Goal: Task Accomplishment & Management: Manage account settings

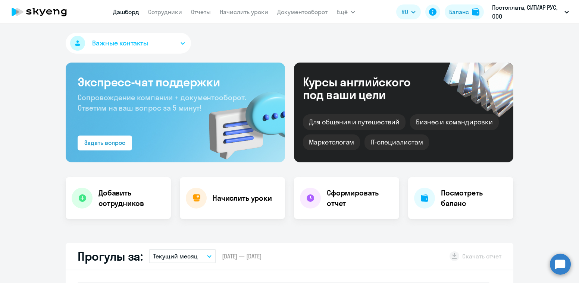
click at [159, 10] on link "Сотрудники" at bounding box center [165, 11] width 34 height 7
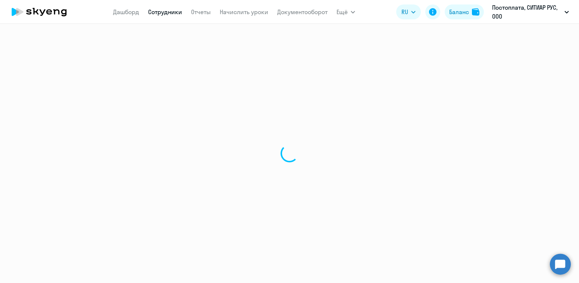
select select "30"
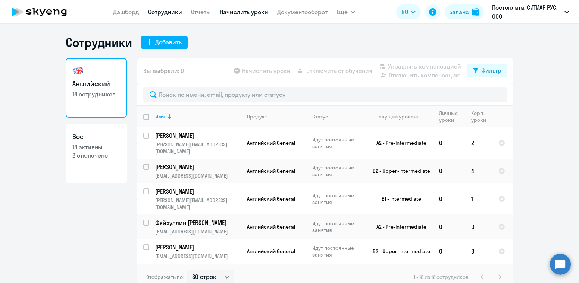
click at [235, 13] on link "Начислить уроки" at bounding box center [244, 11] width 48 height 7
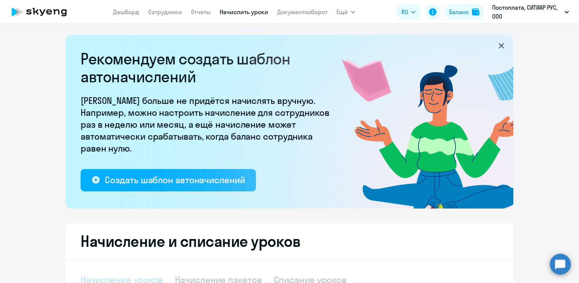
select select "10"
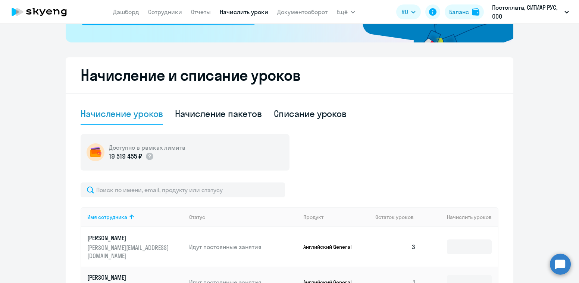
scroll to position [176, 0]
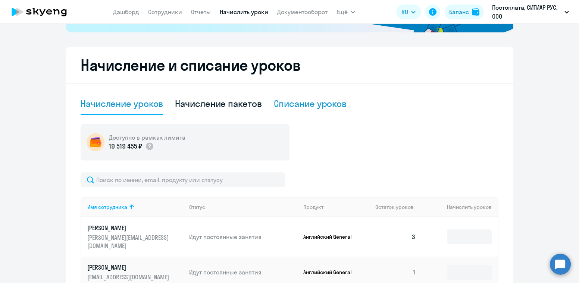
click at [301, 111] on div "Списание уроков" at bounding box center [310, 104] width 73 height 22
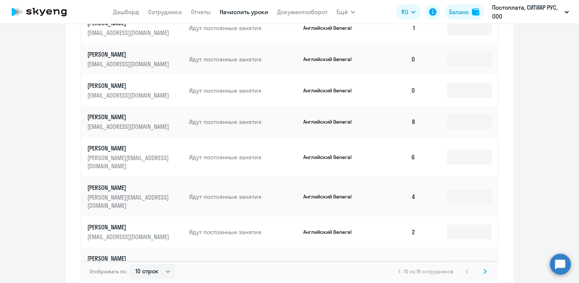
scroll to position [438, 0]
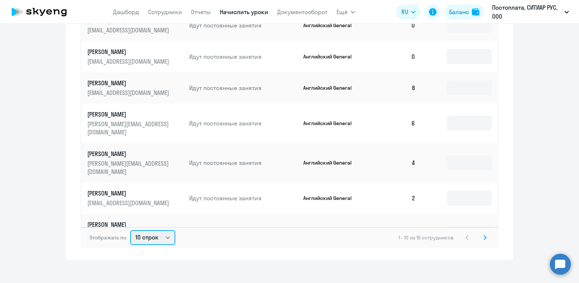
click at [142, 230] on select "10 строк 30 строк 50 строк" at bounding box center [152, 237] width 45 height 15
select select "50"
click at [130, 230] on select "10 строк 30 строк 50 строк" at bounding box center [152, 237] width 45 height 15
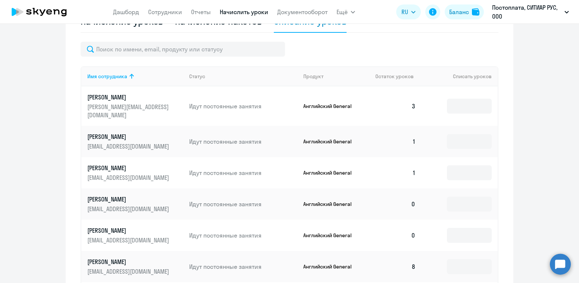
scroll to position [258, 0]
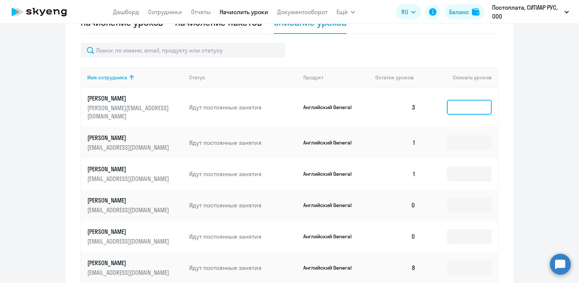
click at [460, 107] on input at bounding box center [469, 107] width 45 height 15
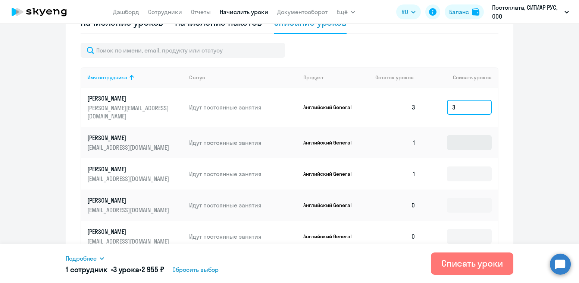
type input "3"
click at [462, 135] on input at bounding box center [469, 142] width 45 height 15
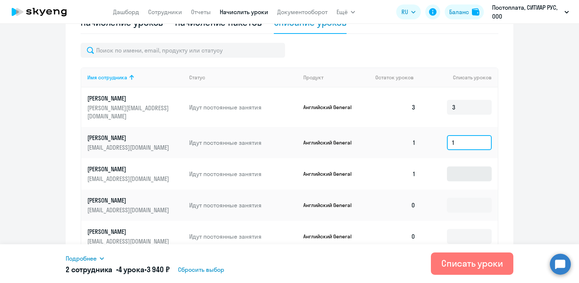
type input "1"
click at [450, 167] on input at bounding box center [469, 174] width 45 height 15
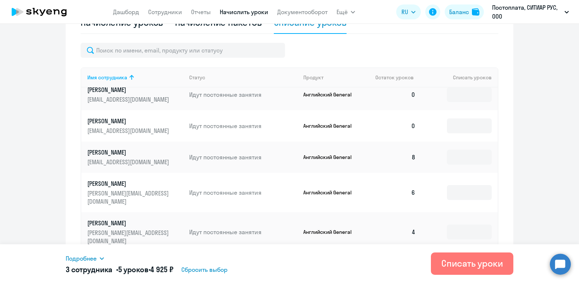
scroll to position [116, 0]
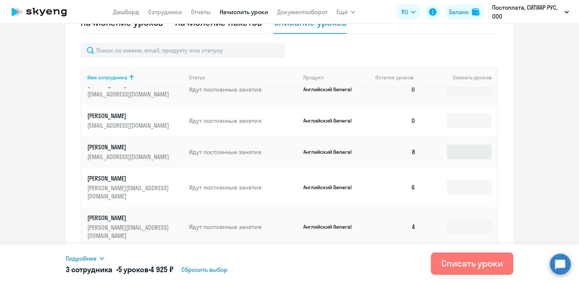
type input "1"
click at [456, 145] on input at bounding box center [469, 152] width 45 height 15
type input "8"
click at [450, 180] on input at bounding box center [469, 187] width 45 height 15
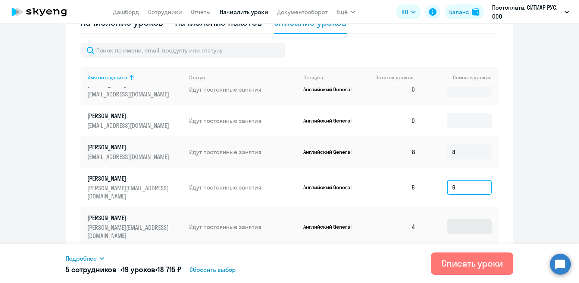
type input "6"
click at [453, 220] on input at bounding box center [469, 227] width 45 height 15
type input "4"
click at [455, 255] on input at bounding box center [469, 262] width 45 height 15
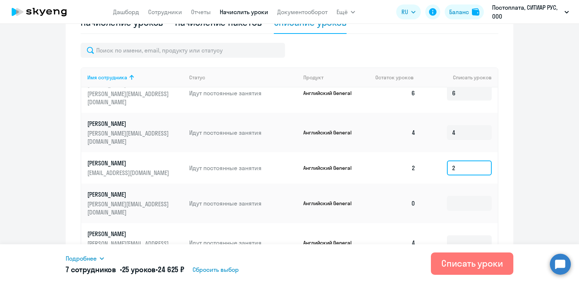
scroll to position [244, 0]
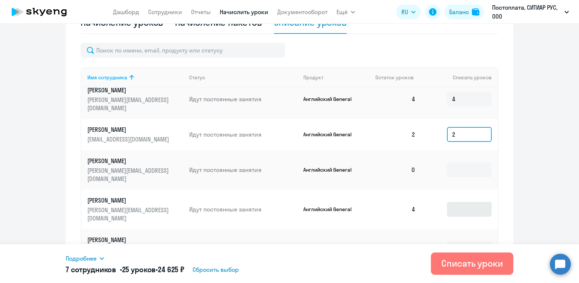
type input "2"
click at [449, 202] on input at bounding box center [469, 209] width 45 height 15
type input "4"
click at [453, 242] on input at bounding box center [469, 249] width 45 height 15
type input "5"
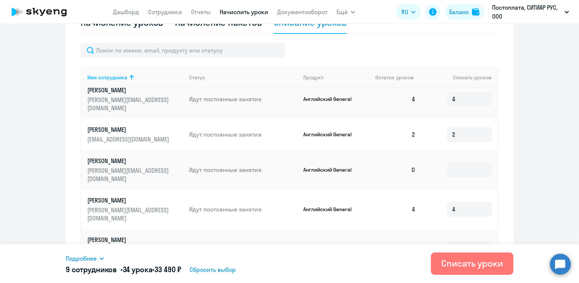
click at [449, 277] on input at bounding box center [469, 284] width 45 height 15
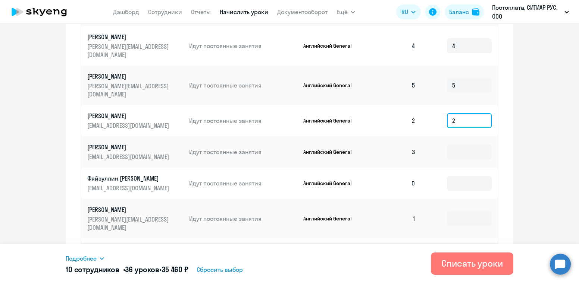
scroll to position [442, 0]
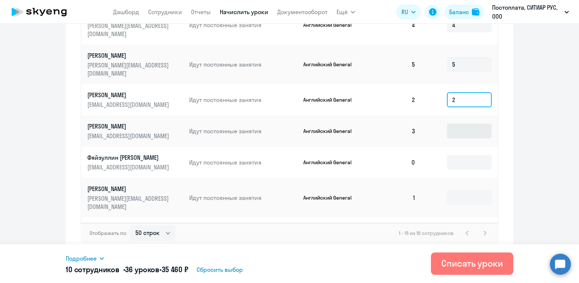
type input "2"
click at [449, 124] on input at bounding box center [469, 131] width 45 height 15
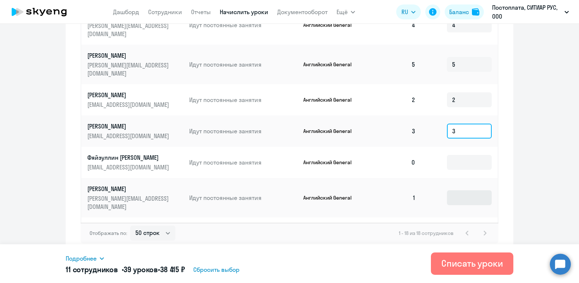
type input "3"
click at [459, 191] on input at bounding box center [469, 198] width 45 height 15
type input "1"
click at [452, 226] on input at bounding box center [469, 233] width 45 height 15
type input "4"
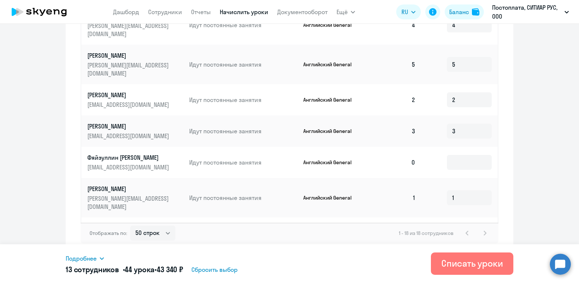
click at [447, 261] on input at bounding box center [469, 268] width 45 height 15
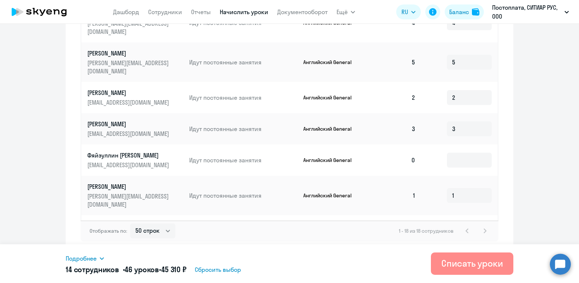
type input "2"
click at [449, 268] on div "Списать уроки" at bounding box center [472, 264] width 62 height 12
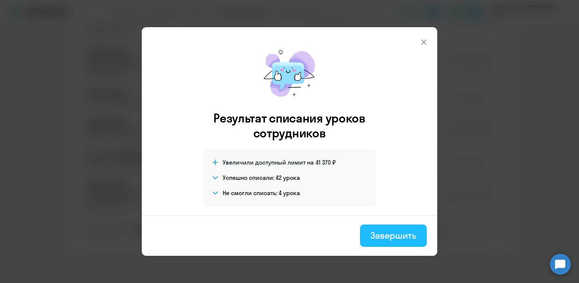
click at [398, 236] on div "Завершить" at bounding box center [393, 236] width 46 height 12
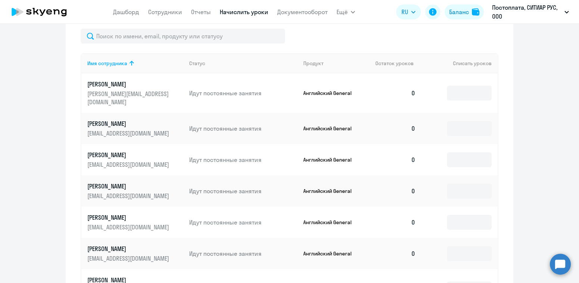
scroll to position [162, 0]
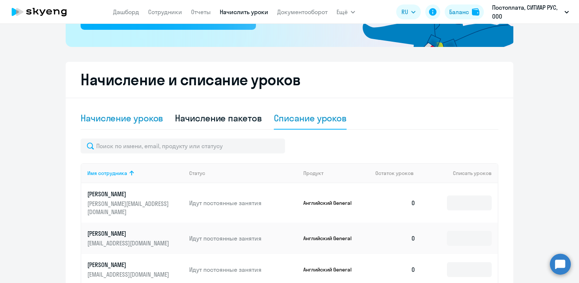
click at [115, 116] on div "Начисление уроков" at bounding box center [122, 118] width 82 height 12
select select "10"
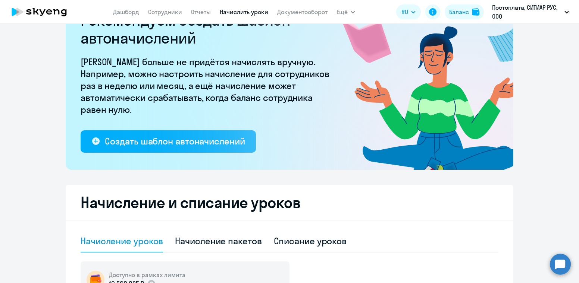
scroll to position [0, 0]
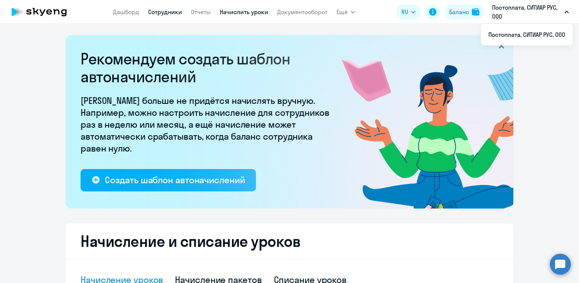
click at [166, 13] on link "Сотрудники" at bounding box center [165, 11] width 34 height 7
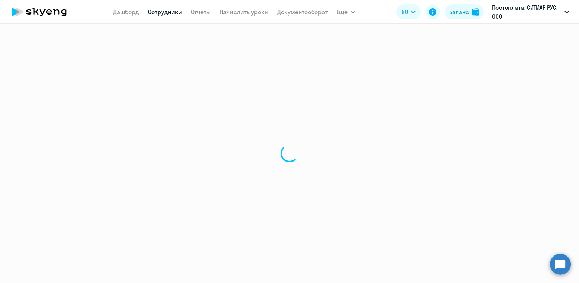
select select "30"
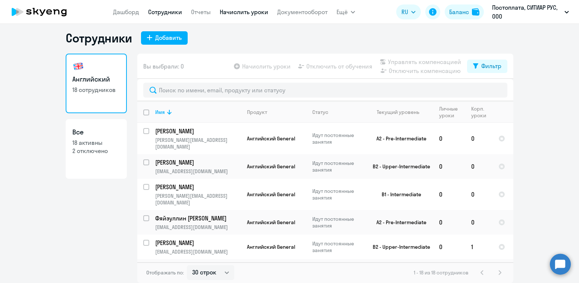
click at [236, 10] on link "Начислить уроки" at bounding box center [244, 11] width 48 height 7
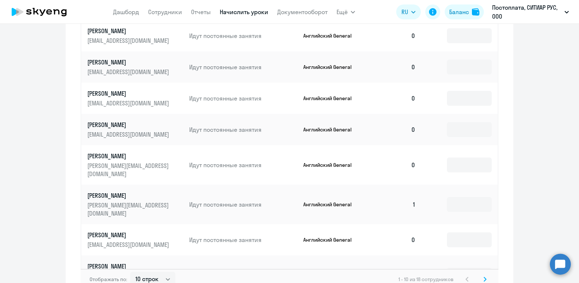
scroll to position [486, 0]
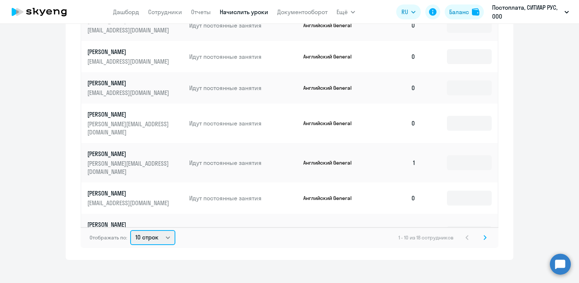
click at [150, 234] on select "10 строк 30 строк 50 строк" at bounding box center [152, 237] width 45 height 15
select select "50"
click at [130, 230] on select "10 строк 30 строк 50 строк" at bounding box center [152, 237] width 45 height 15
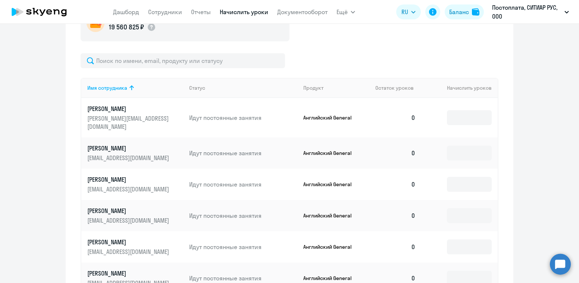
scroll to position [323, 0]
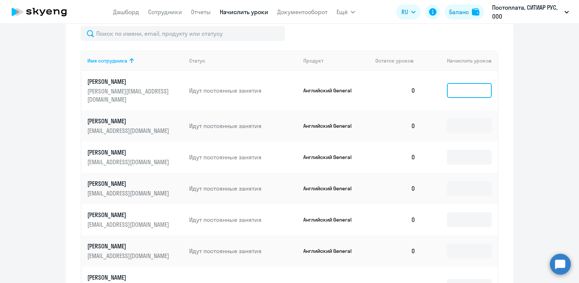
click at [455, 83] on input at bounding box center [469, 90] width 45 height 15
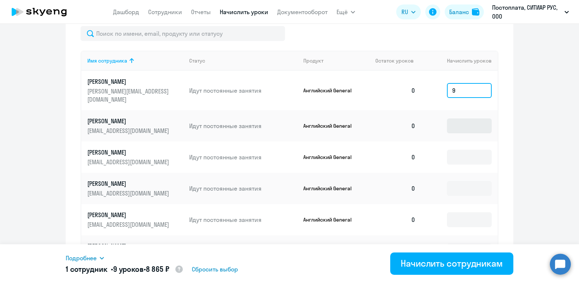
type input "9"
click at [454, 123] on input at bounding box center [469, 126] width 45 height 15
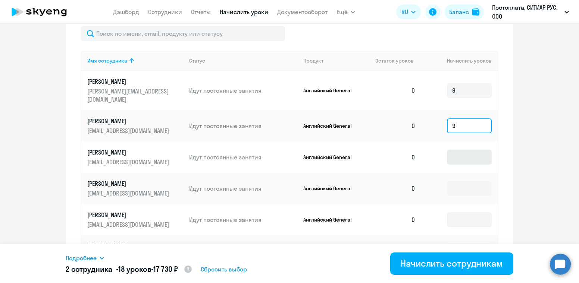
type input "9"
click at [468, 150] on input at bounding box center [469, 157] width 45 height 15
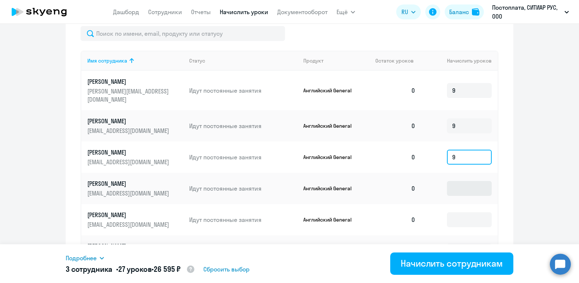
type input "9"
click at [463, 181] on input at bounding box center [469, 188] width 45 height 15
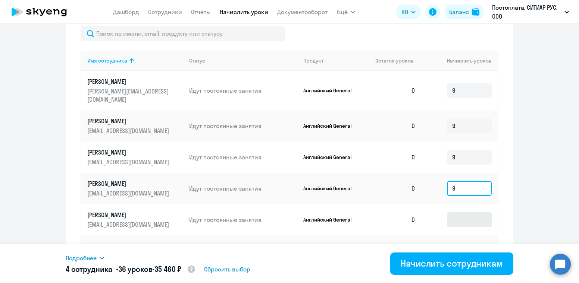
type input "9"
click at [452, 213] on input "9" at bounding box center [469, 220] width 45 height 15
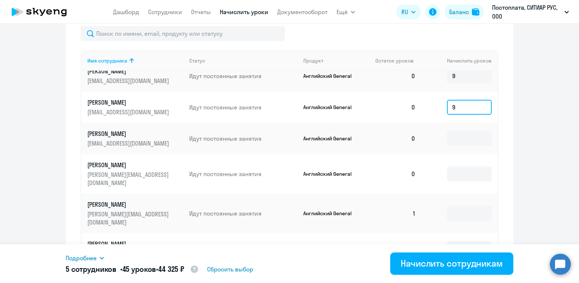
scroll to position [133, 0]
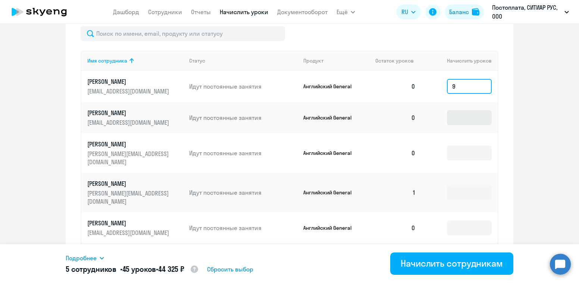
type input "9"
click at [463, 110] on input at bounding box center [469, 117] width 45 height 15
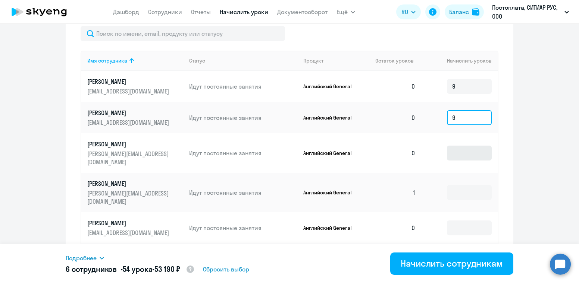
type input "9"
click at [462, 146] on input at bounding box center [469, 153] width 45 height 15
type input "9"
click at [464, 185] on input at bounding box center [469, 192] width 45 height 15
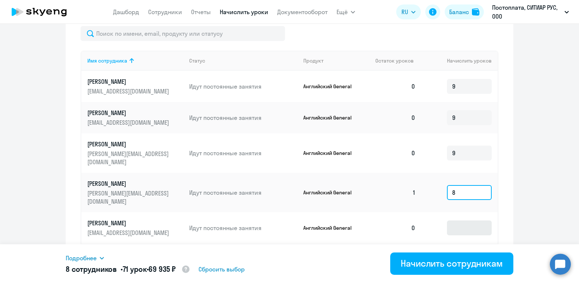
type input "8"
click at [463, 221] on input at bounding box center [469, 228] width 45 height 15
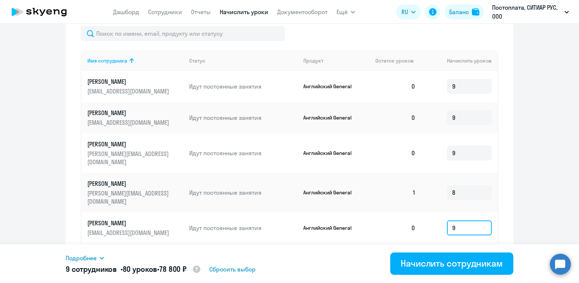
type input "9"
click at [468, 256] on input at bounding box center [469, 263] width 45 height 15
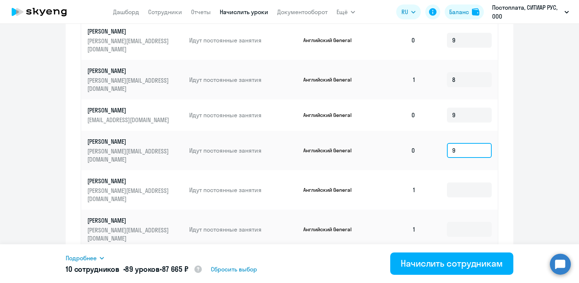
scroll to position [462, 0]
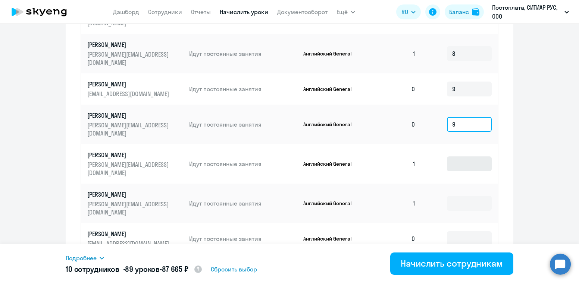
type input "9"
click at [462, 157] on input at bounding box center [469, 164] width 45 height 15
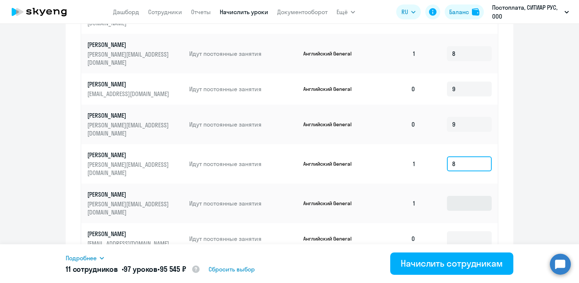
type input "8"
click at [450, 196] on input at bounding box center [469, 203] width 45 height 15
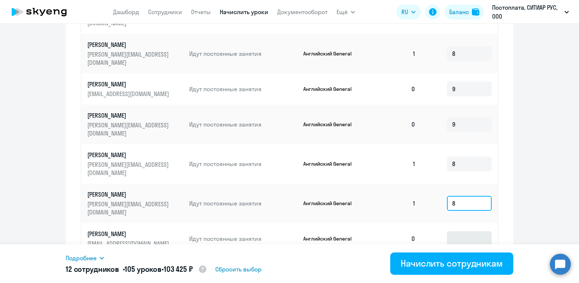
type input "8"
click at [453, 232] on input at bounding box center [469, 239] width 45 height 15
type input "9"
click at [452, 263] on input at bounding box center [469, 270] width 45 height 15
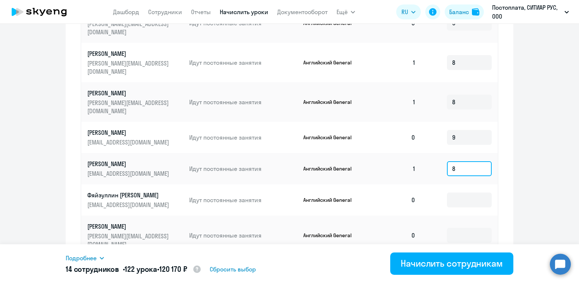
scroll to position [244, 0]
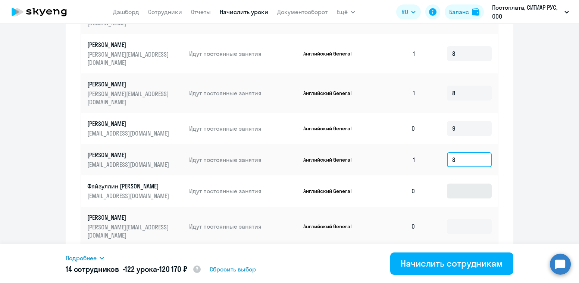
type input "8"
click at [466, 184] on input at bounding box center [469, 191] width 45 height 15
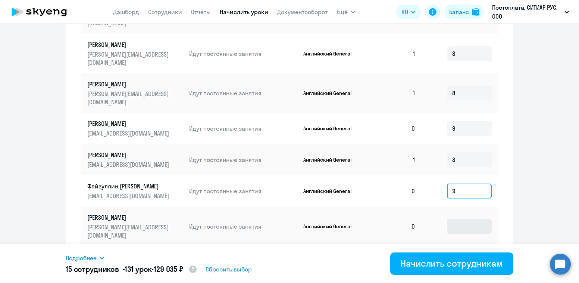
type input "9"
click at [461, 219] on input at bounding box center [469, 226] width 45 height 15
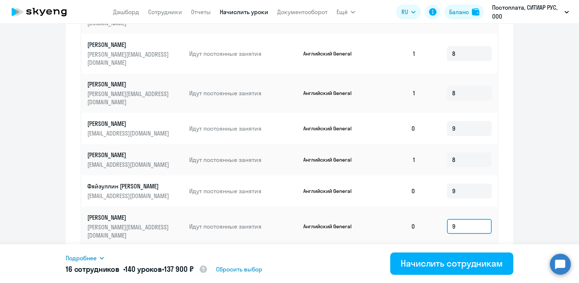
type input "9"
click at [467, 255] on input at bounding box center [469, 262] width 45 height 15
type input "9"
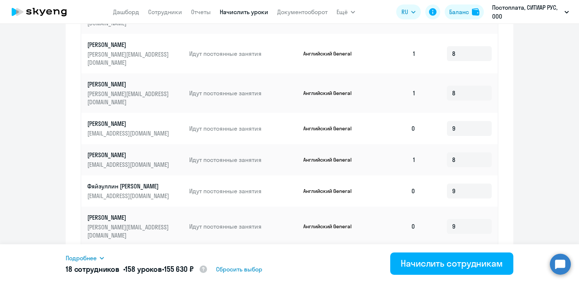
click at [495, 216] on div "Имя сотрудника Статус Продукт Остаток уроков Начислить уроков [PERSON_NAME] [PE…" at bounding box center [290, 82] width 418 height 340
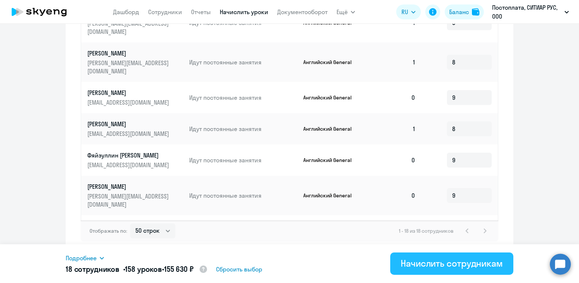
click at [437, 268] on div "Начислить сотрудникам" at bounding box center [451, 264] width 102 height 12
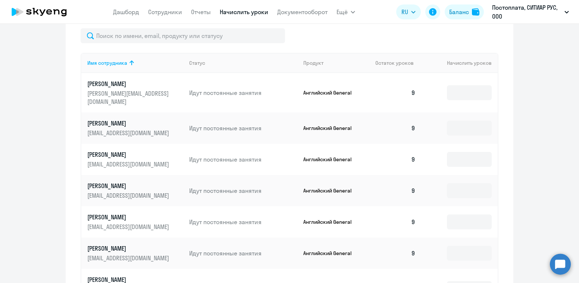
scroll to position [317, 0]
